Goal: Task Accomplishment & Management: Complete application form

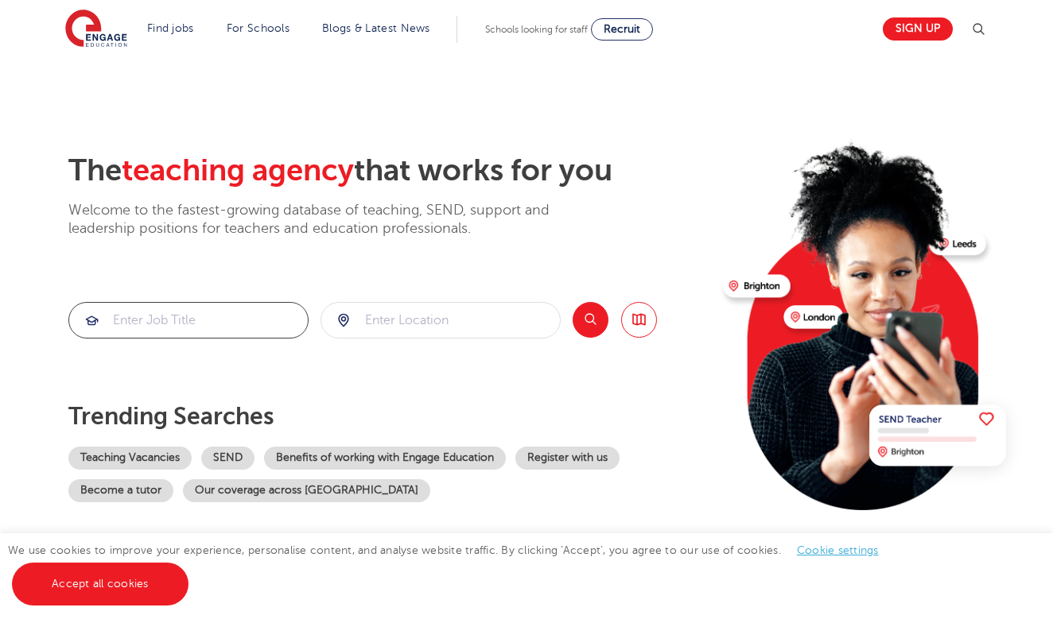
click at [245, 319] on input "search" at bounding box center [188, 320] width 239 height 35
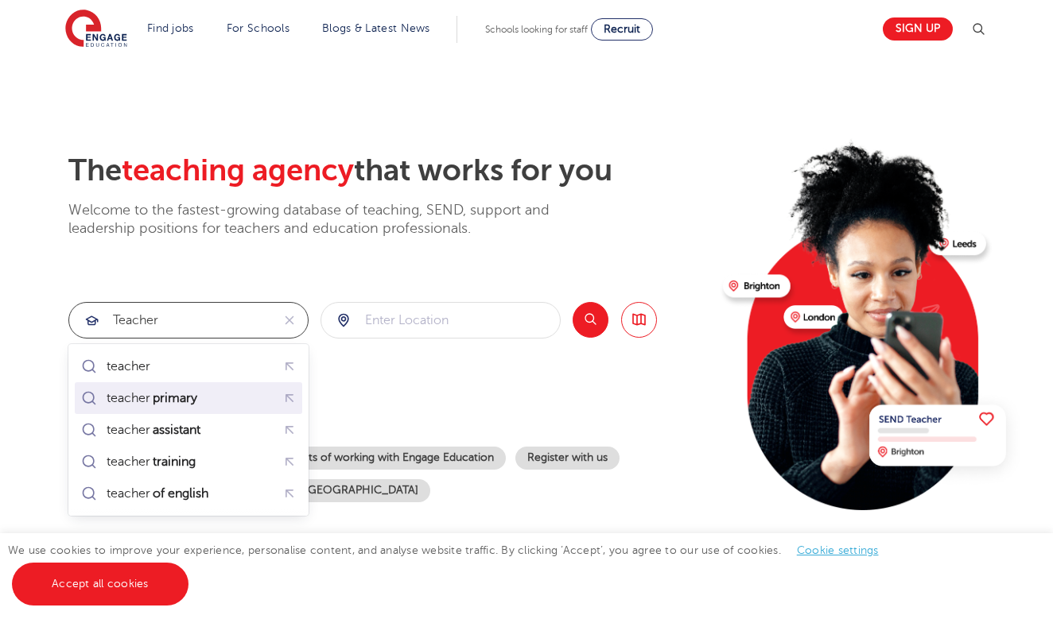
click at [221, 398] on div "teacher primary" at bounding box center [188, 398] width 221 height 25
type input "teacher primary"
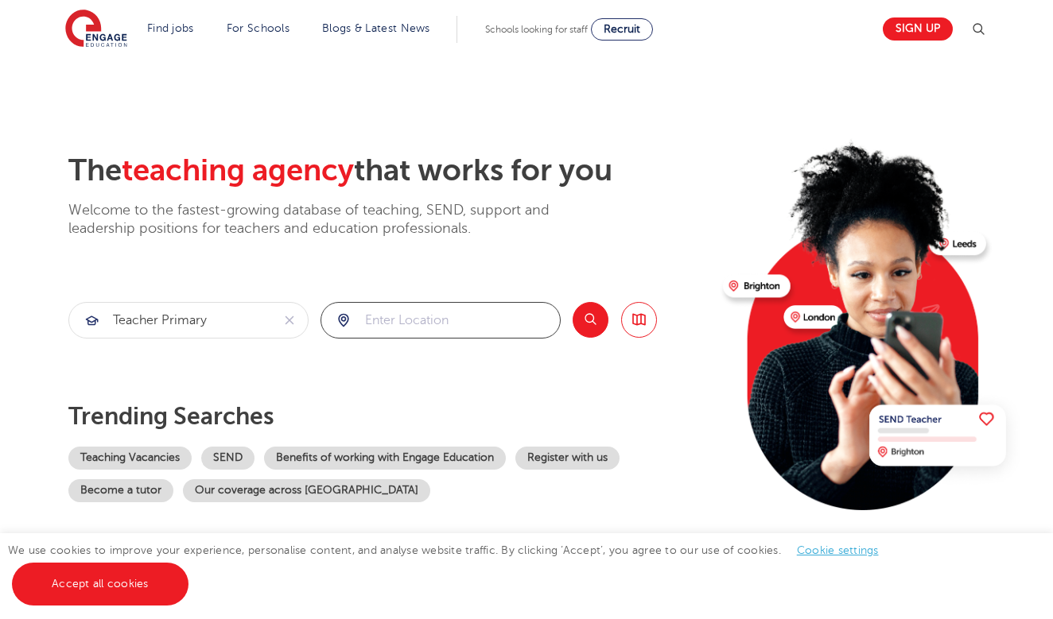
click at [412, 324] on input "search" at bounding box center [440, 320] width 239 height 35
click at [383, 357] on li "Havering" at bounding box center [440, 367] width 227 height 32
type input "Havering"
click at [589, 319] on button "Search" at bounding box center [591, 320] width 36 height 36
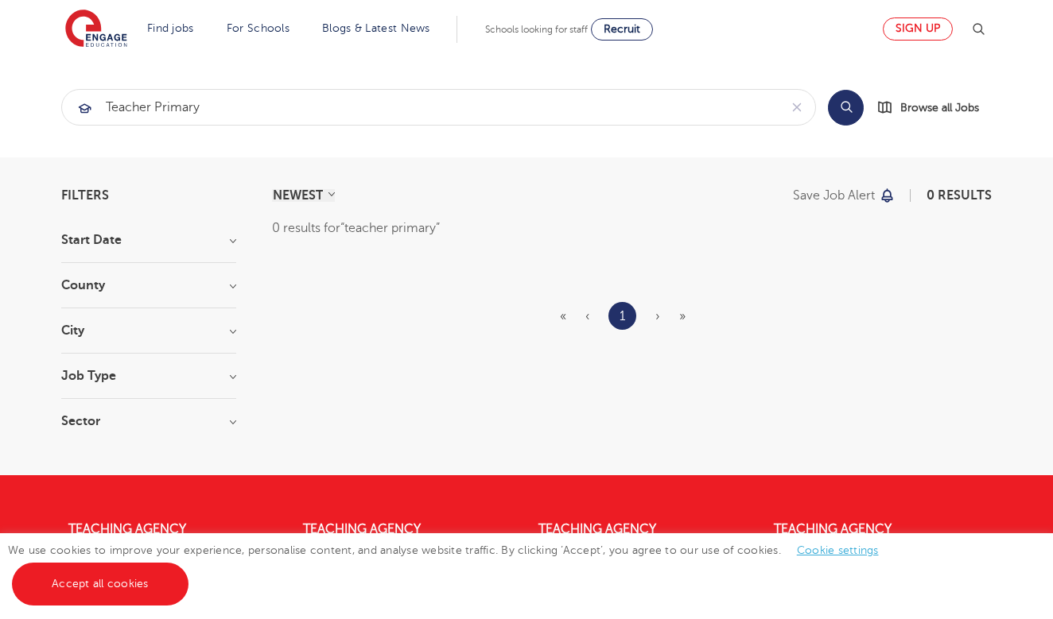
click at [907, 29] on link "Sign up" at bounding box center [918, 28] width 70 height 23
